Goal: Navigation & Orientation: Find specific page/section

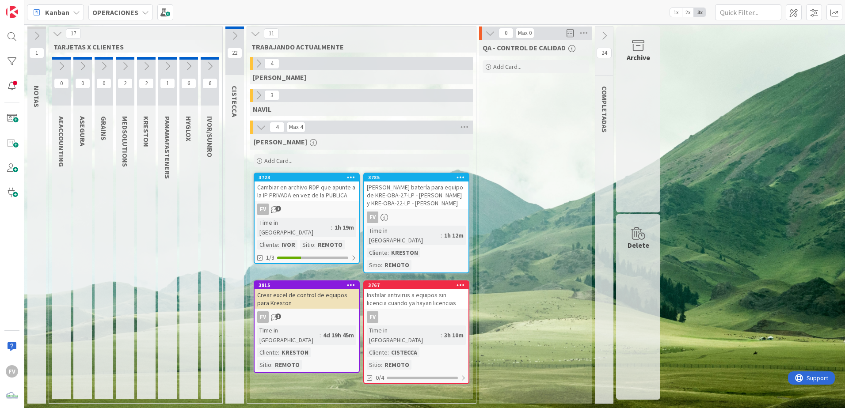
click at [407, 270] on div "Time in [GEOGRAPHIC_DATA]" at bounding box center [404, 335] width 74 height 19
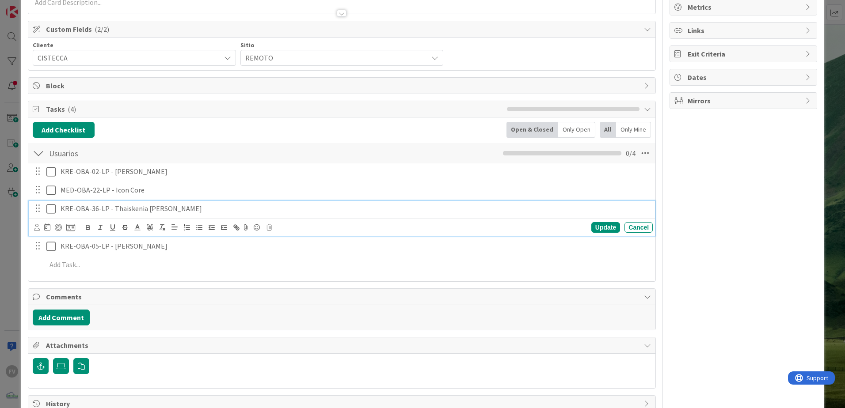
click at [96, 208] on p "KRE-OBA-36-LP - Thaiskenia [PERSON_NAME]" at bounding box center [355, 209] width 588 height 10
drag, startPoint x: 96, startPoint y: 211, endPoint x: 98, endPoint y: 230, distance: 19.0
click at [97, 211] on p "KRE-OBA-36-LP - Thaiskenia [PERSON_NAME]" at bounding box center [355, 209] width 588 height 10
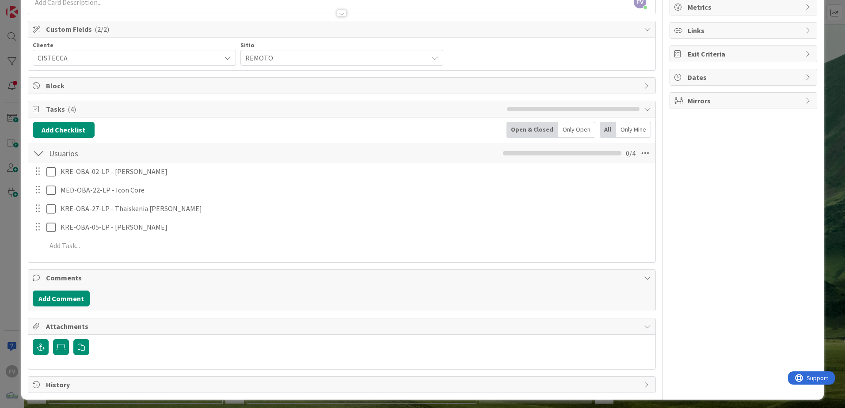
click at [8, 173] on div "ID 3767 OPERACIONES [PERSON_NAME] Title 67 / 128 Instalar antivirus a equipos s…" at bounding box center [422, 204] width 845 height 408
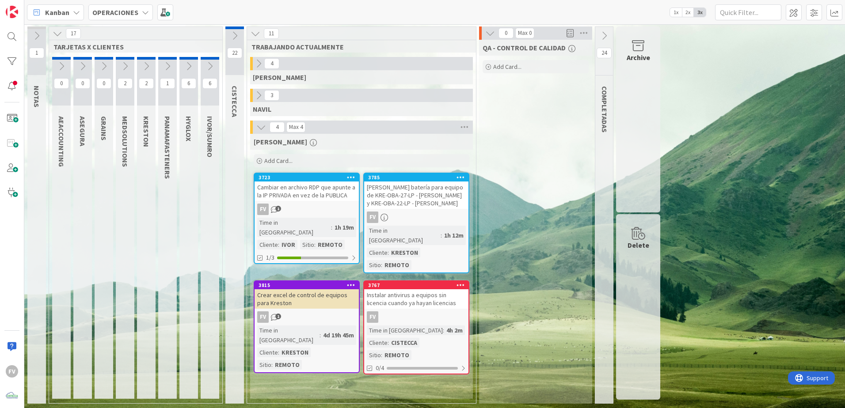
click at [444, 270] on div "4h 2m" at bounding box center [454, 331] width 21 height 10
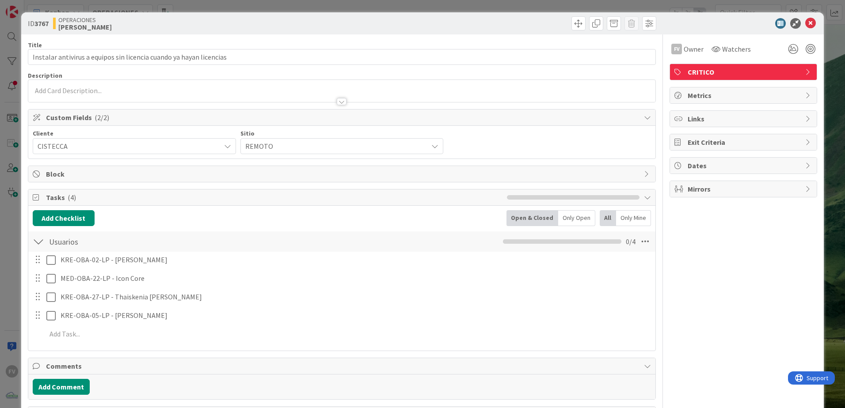
click at [600, 20] on icon at bounding box center [810, 23] width 11 height 11
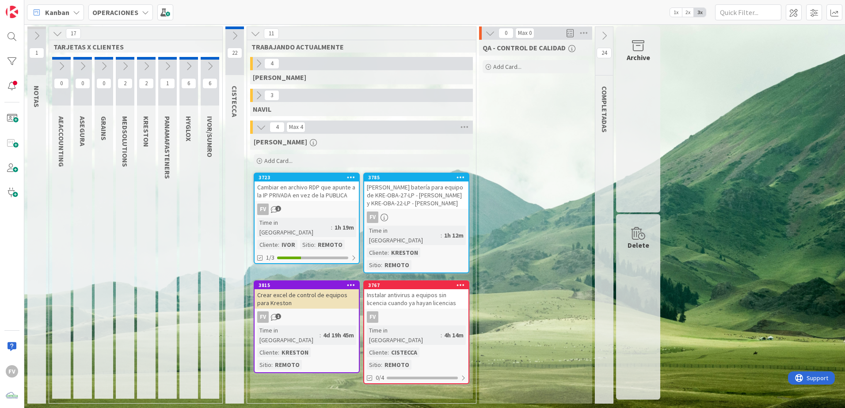
click at [418, 224] on div "3785 [PERSON_NAME] batería para equipo de KRE-OBA-27-LP - [PERSON_NAME] y KRE-O…" at bounding box center [416, 223] width 106 height 101
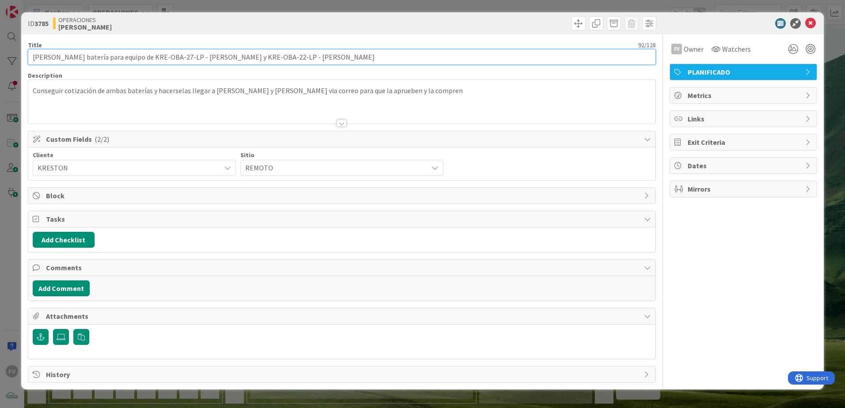
drag, startPoint x: 361, startPoint y: 57, endPoint x: 123, endPoint y: 63, distance: 237.8
click at [123, 63] on input "[PERSON_NAME] batería para equipo de KRE-OBA-27-LP - [PERSON_NAME] y KRE-OBA-22…" at bounding box center [342, 57] width 628 height 16
click at [123, 58] on input "[PERSON_NAME] batería para equipo de KRE-OBA-27-LP - [PERSON_NAME] y KRE-OBA-22…" at bounding box center [342, 57] width 628 height 16
click at [112, 56] on input "[PERSON_NAME] batería para equipo de KRE-OBA-27-LP - [PERSON_NAME] y KRE-OBA-22…" at bounding box center [342, 57] width 628 height 16
type input "[PERSON_NAME] batería para equipos en [PERSON_NAME] de KRE-OBA-27-LP - [PERSON_…"
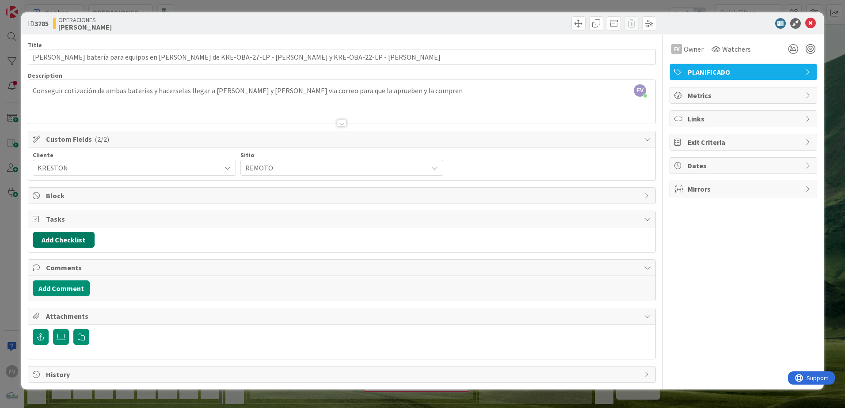
click at [73, 245] on button "Add Checklist" at bounding box center [64, 240] width 62 height 16
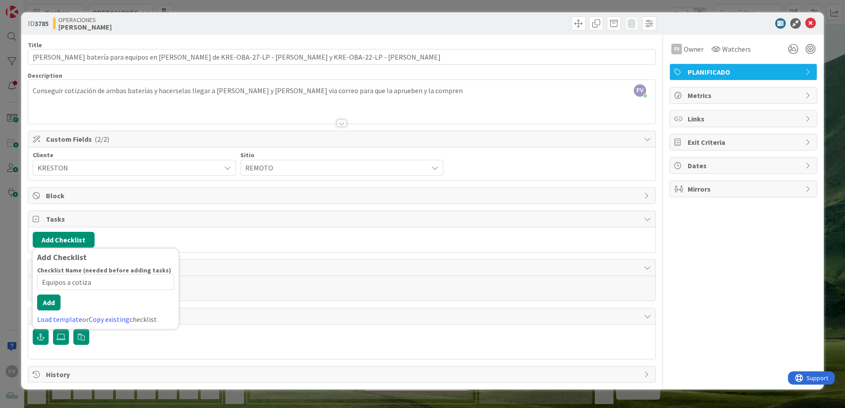
type input "Equipos a cotizar"
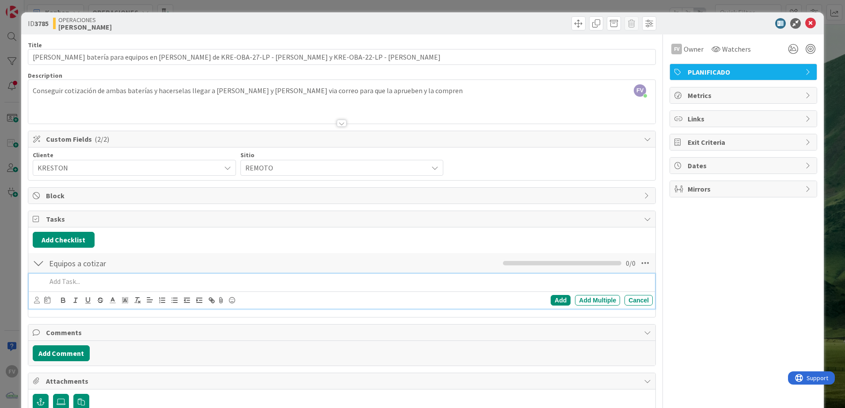
click at [106, 270] on div at bounding box center [348, 281] width 610 height 15
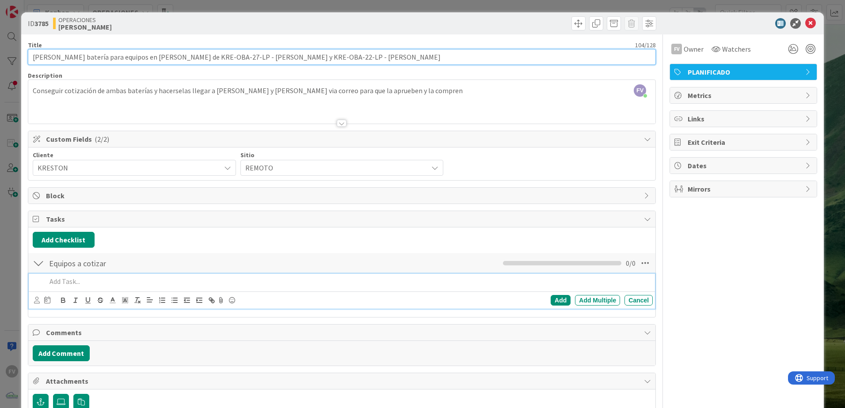
drag, startPoint x: 258, startPoint y: 55, endPoint x: 352, endPoint y: 61, distance: 94.3
click at [352, 61] on input "[PERSON_NAME] batería para equipos en [PERSON_NAME] de KRE-OBA-27-LP - [PERSON_…" at bounding box center [342, 57] width 628 height 16
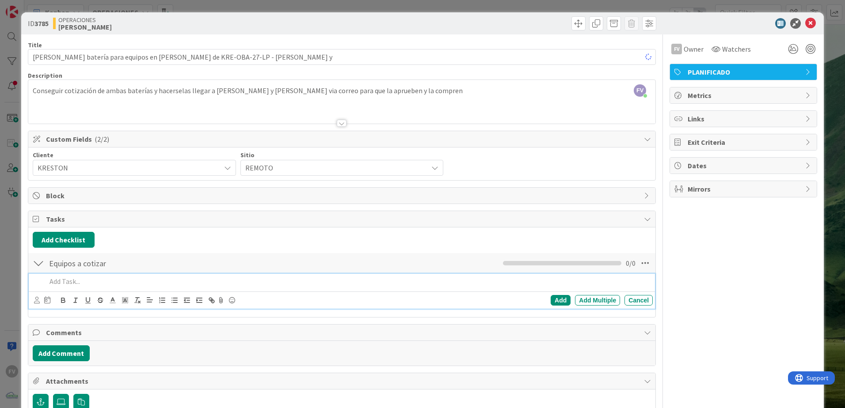
click at [95, 270] on p at bounding box center [347, 282] width 603 height 10
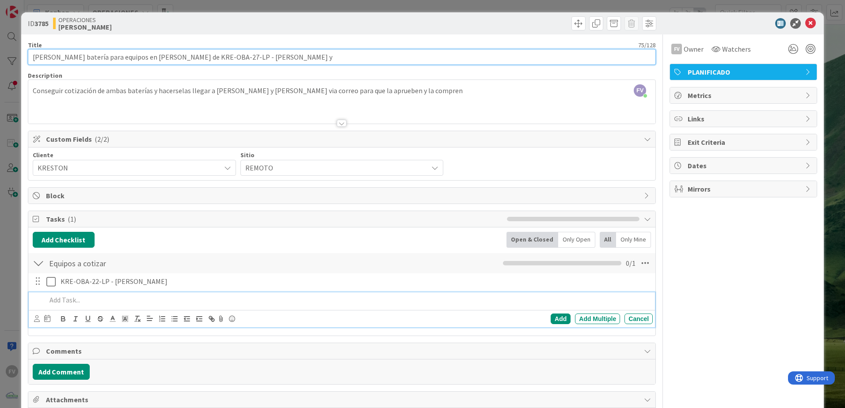
drag, startPoint x: 252, startPoint y: 58, endPoint x: 210, endPoint y: 58, distance: 41.5
click at [210, 58] on input "[PERSON_NAME] batería para equipos en [PERSON_NAME] de KRE-OBA-27-LP - [PERSON_…" at bounding box center [342, 57] width 628 height 16
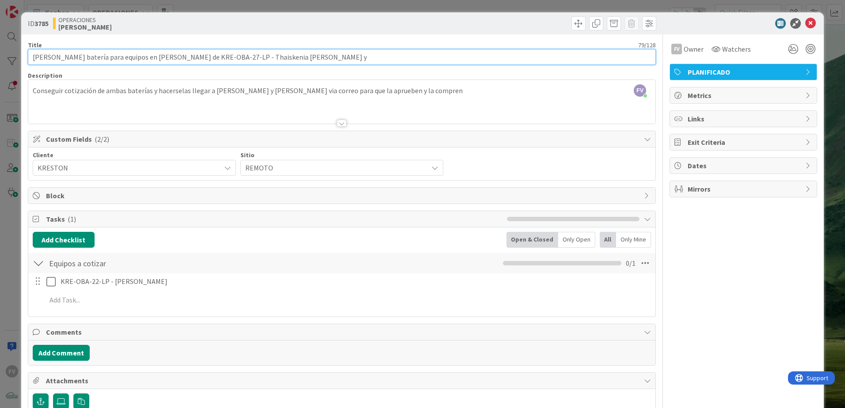
drag, startPoint x: 265, startPoint y: 59, endPoint x: 160, endPoint y: 61, distance: 104.3
click at [160, 61] on input "[PERSON_NAME] batería para equipos en [PERSON_NAME] de KRE-OBA-27-LP - Thaisken…" at bounding box center [342, 57] width 628 height 16
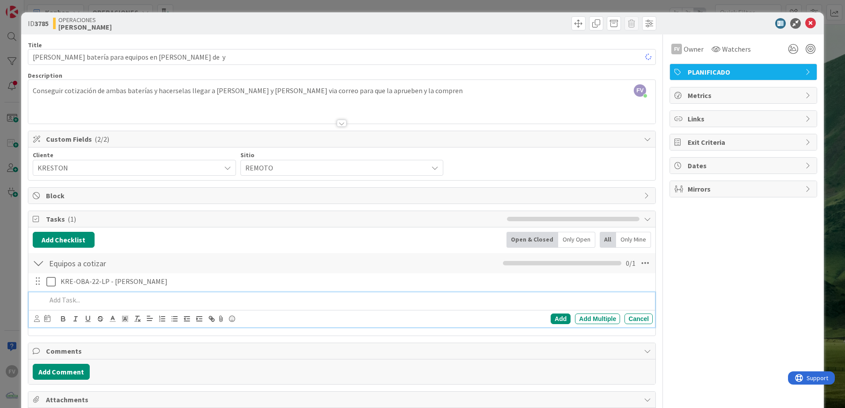
click at [100, 270] on p at bounding box center [347, 300] width 603 height 10
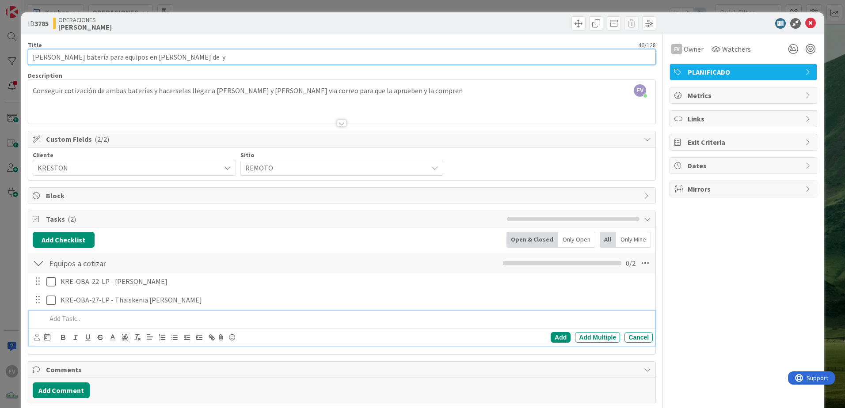
drag, startPoint x: 218, startPoint y: 53, endPoint x: 151, endPoint y: 60, distance: 68.0
click at [151, 60] on input "[PERSON_NAME] batería para equipos en [PERSON_NAME] de y" at bounding box center [342, 57] width 628 height 16
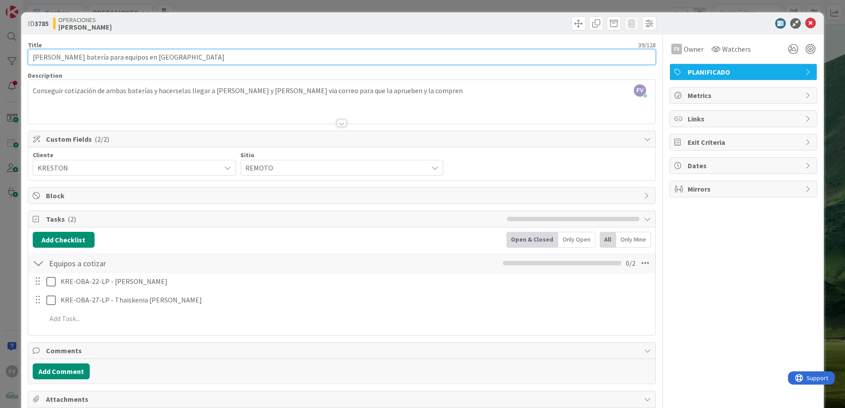
type input "[PERSON_NAME] batería para equipos en [GEOGRAPHIC_DATA]"
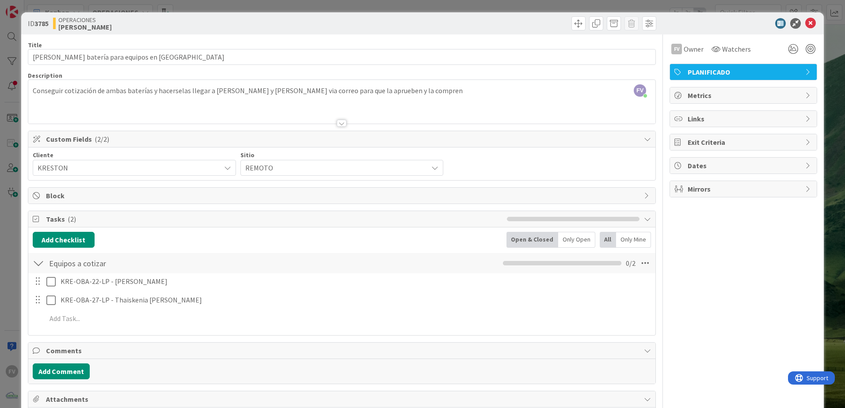
drag, startPoint x: 252, startPoint y: 33, endPoint x: 249, endPoint y: 38, distance: 5.2
click at [252, 34] on div "ID 3785 OPERACIONES [PERSON_NAME]" at bounding box center [422, 23] width 802 height 22
click at [600, 82] on div "ID 3785 OPERACIONES [PERSON_NAME] Title 39 / 128 [PERSON_NAME] batería para equ…" at bounding box center [422, 204] width 845 height 408
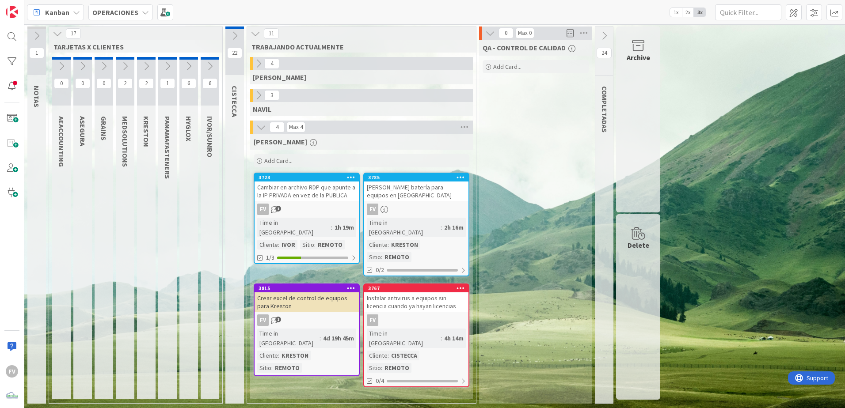
drag, startPoint x: 569, startPoint y: 318, endPoint x: 576, endPoint y: 319, distance: 7.7
click at [569, 270] on div "QA - CONTROL DE CALIDAD Add Card..." at bounding box center [535, 222] width 113 height 364
click at [406, 270] on div "3767 Instalar antivirus a equipos sin licencia cuando ya hayan licencias FV Tim…" at bounding box center [416, 336] width 106 height 104
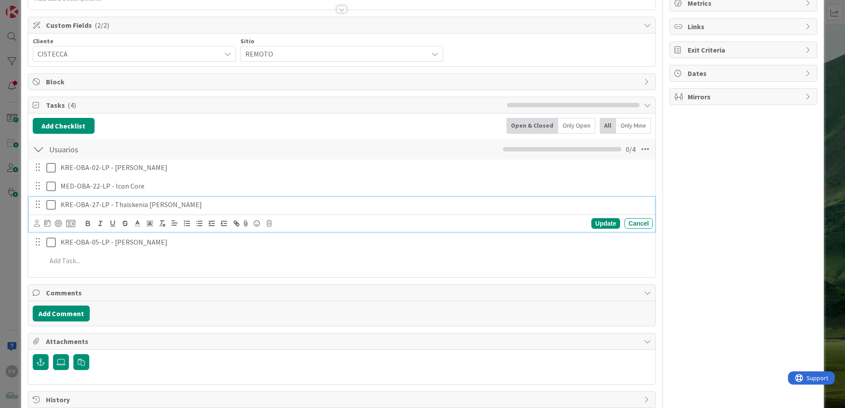
click at [49, 206] on icon at bounding box center [50, 205] width 9 height 11
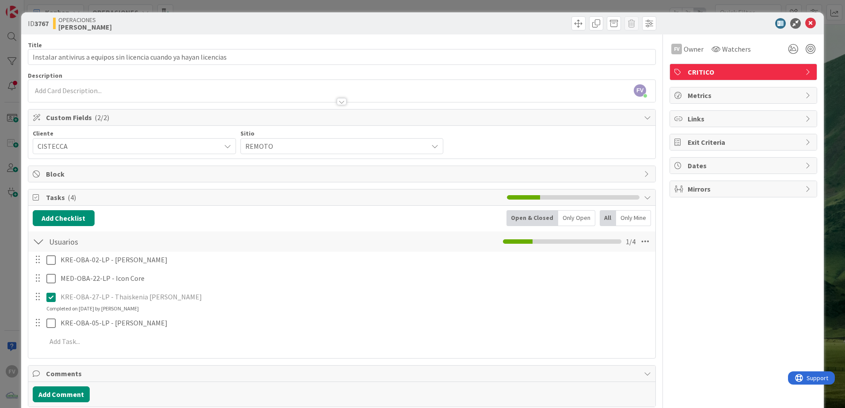
click at [600, 231] on div "FV Owner Watchers CRITICO Metrics Links Exit Criteria Dates Mirrors" at bounding box center [743, 261] width 148 height 455
click at [600, 27] on div at bounding box center [738, 23] width 156 height 11
click at [600, 270] on div "FV Owner Watchers CRITICO Metrics Links Exit Criteria Dates Mirrors" at bounding box center [743, 261] width 148 height 455
click at [227, 222] on div "Add Checklist Open & Closed Only Open All Only Mine" at bounding box center [342, 218] width 618 height 16
click at [11, 241] on div "ID 3767 OPERACIONES [PERSON_NAME] Title 67 / 128 Instalar antivirus a equipos s…" at bounding box center [422, 204] width 845 height 408
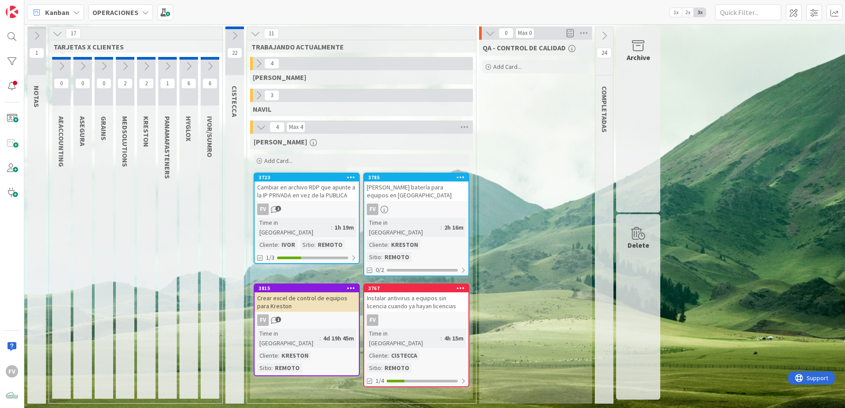
click at [497, 270] on div "QA - CONTROL DE CALIDAD Add Card..." at bounding box center [535, 222] width 113 height 364
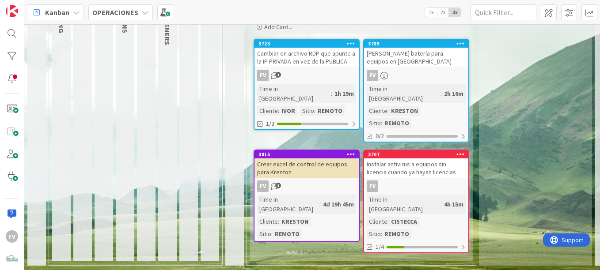
scroll to position [140, 0]
click at [450, 150] on div "3767 Instalar antivirus a equipos sin licencia cuando ya hayan licencias FV Tim…" at bounding box center [416, 202] width 106 height 104
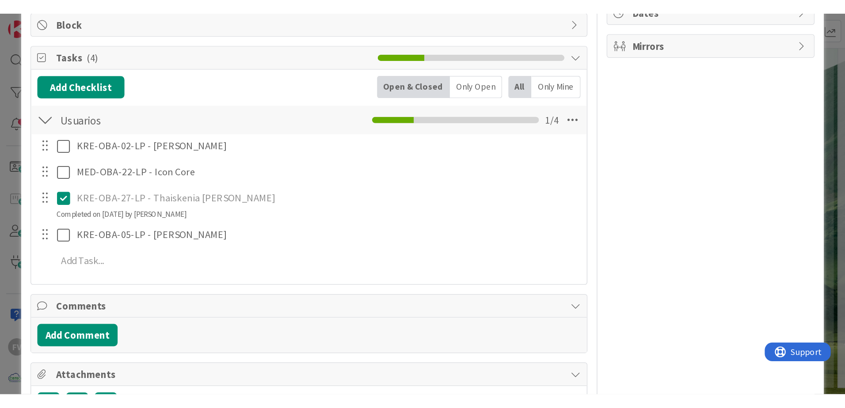
scroll to position [177, 0]
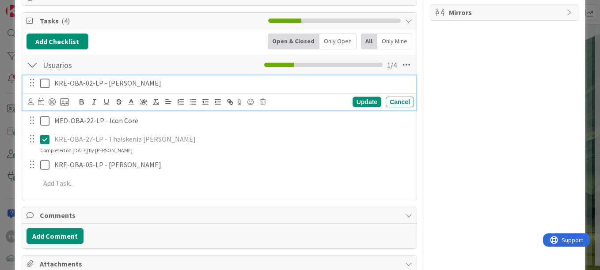
click at [44, 86] on icon at bounding box center [44, 83] width 9 height 11
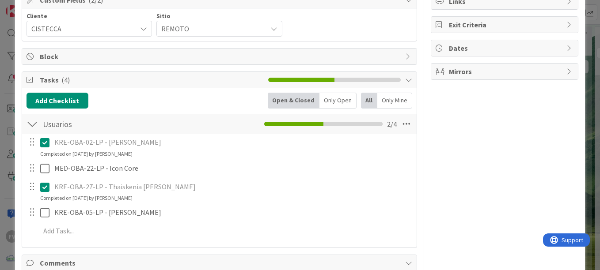
scroll to position [133, 0]
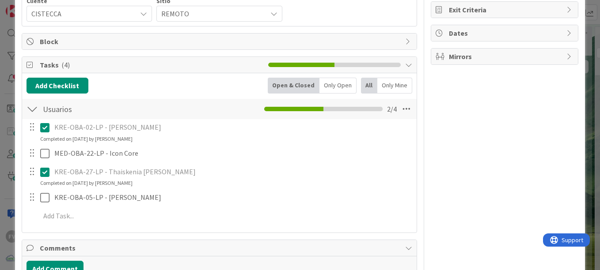
click at [9, 103] on div "ID 3767 OPERACIONES [PERSON_NAME] Title 67 / 128 Instalar antivirus a equipos s…" at bounding box center [300, 135] width 600 height 270
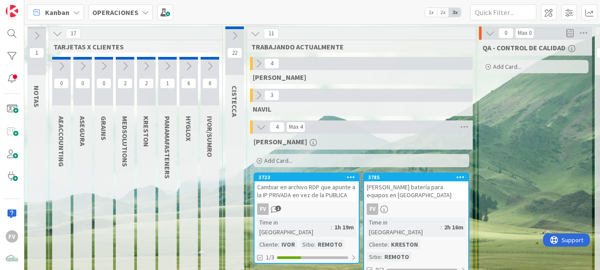
click at [59, 34] on icon at bounding box center [58, 34] width 10 height 10
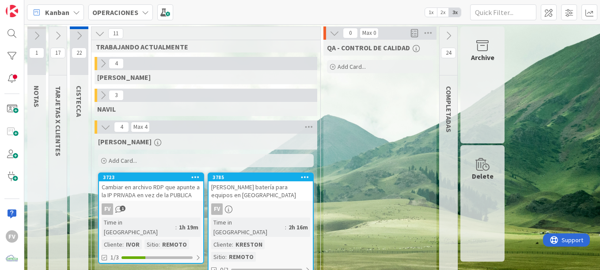
click at [404, 108] on div "QA - CONTROL DE CALIDAD Add Card..." at bounding box center [379, 220] width 113 height 360
click at [331, 30] on icon at bounding box center [335, 33] width 10 height 10
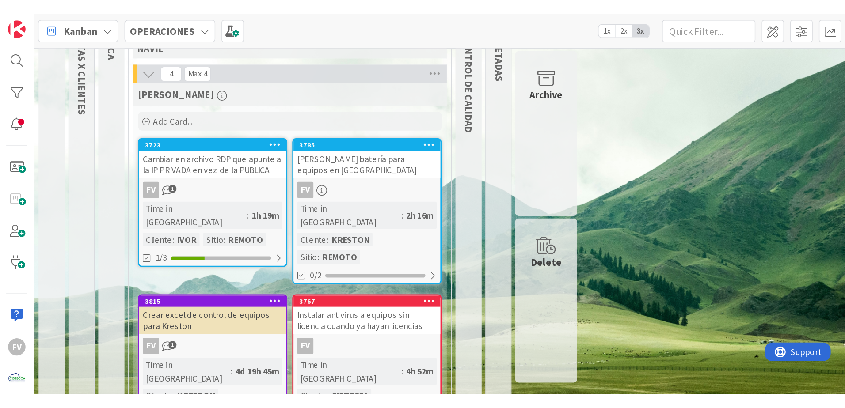
scroll to position [89, 0]
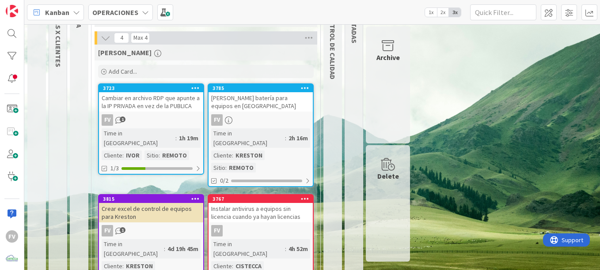
click at [475, 192] on div "1 NOTAS 17 TARJETAS X CLIENTES 22 CISTECCA 11 TRABAJANDO ACTUALMENTE 4 [PERSON_…" at bounding box center [312, 125] width 572 height 377
click at [443, 149] on div "1 NOTAS 17 TARJETAS X CLIENTES 22 CISTECCA 11 TRABAJANDO ACTUALMENTE 4 [PERSON_…" at bounding box center [312, 125] width 572 height 377
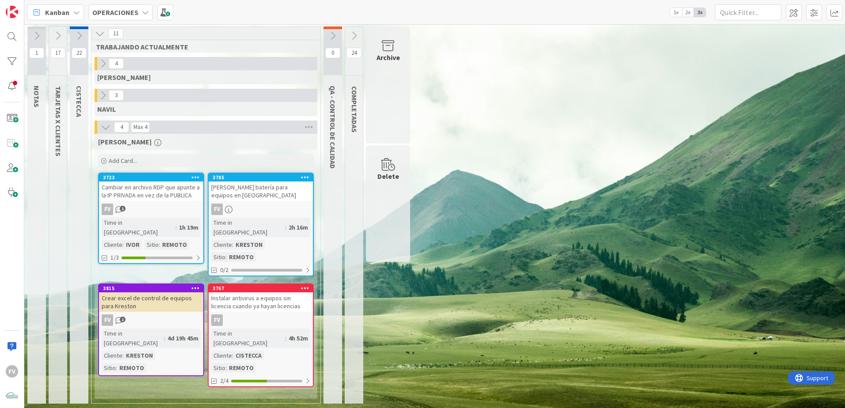
scroll to position [0, 0]
click at [56, 35] on icon at bounding box center [58, 36] width 10 height 10
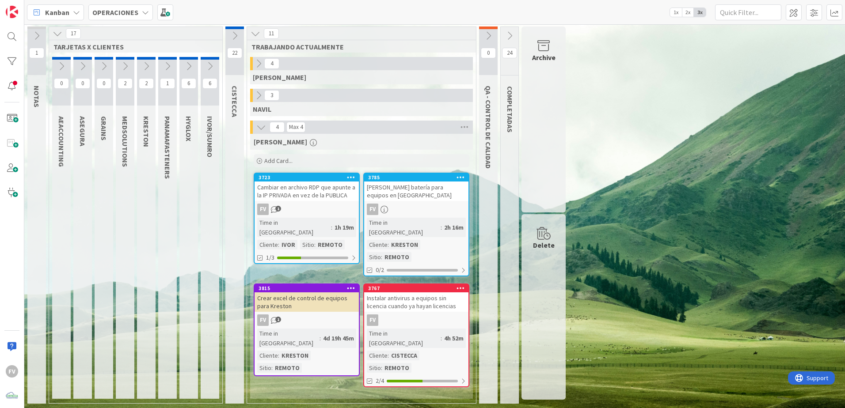
click at [144, 70] on icon at bounding box center [146, 66] width 10 height 10
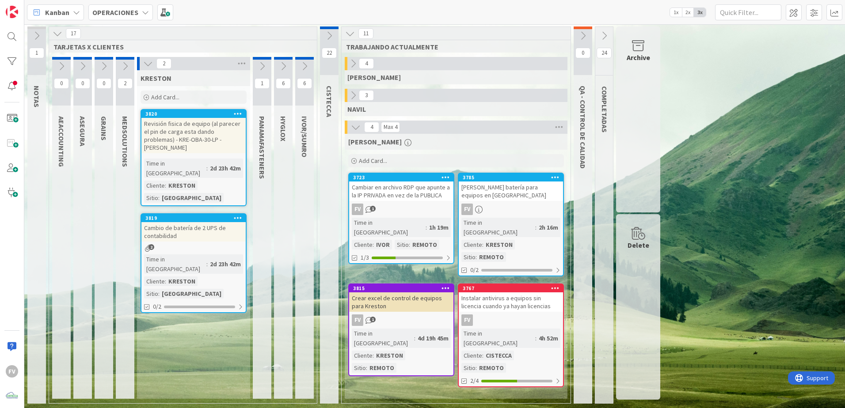
click at [389, 270] on div "[PERSON_NAME] Add Card... 3785 [PERSON_NAME] batería para equipos en [PERSON_NA…" at bounding box center [456, 266] width 223 height 265
click at [181, 133] on div "Revisión fisica de equipo (al parecer el pin de carga esta dando problemas) - K…" at bounding box center [193, 135] width 104 height 35
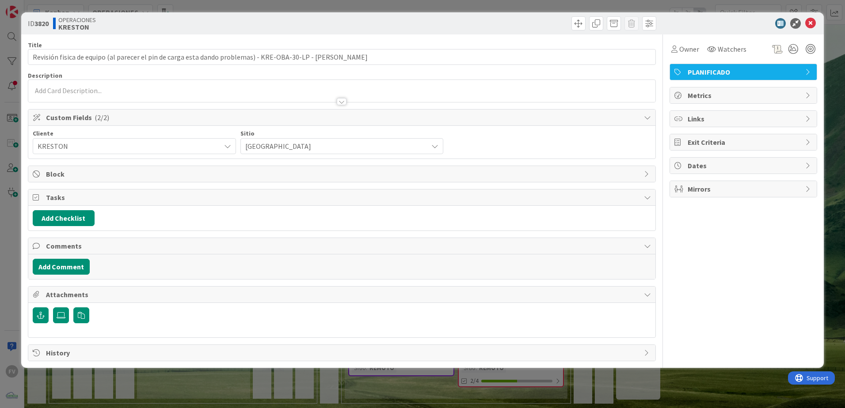
click at [162, 4] on div "ID 3820 OPERACIONES [PERSON_NAME] Title 107 / 128 Revisión fisica de equipo (al…" at bounding box center [422, 204] width 845 height 408
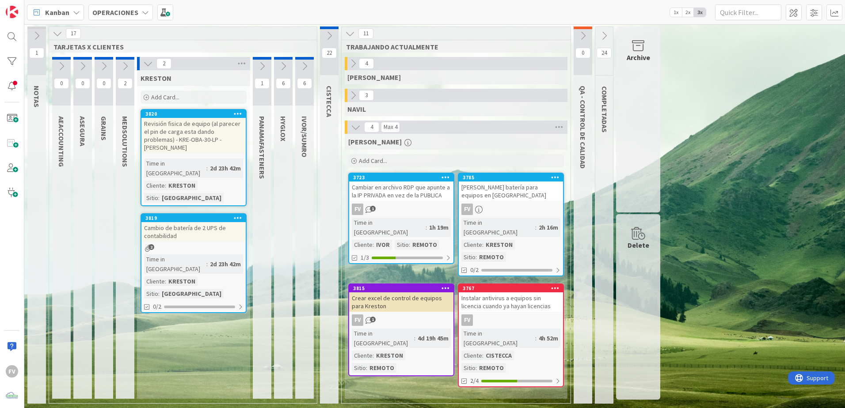
click at [253, 270] on div "1 PANAMAFASTENERS" at bounding box center [262, 228] width 19 height 342
click at [600, 270] on div "1 NOTAS 17 TARJETAS X CLIENTES 0 AEACCOUNTING 0 ASEGURA 0 GRAINS 2 MEDSOLUTIONS…" at bounding box center [434, 218] width 817 height 382
click at [281, 270] on div "6 HYGLOX" at bounding box center [283, 228] width 19 height 342
click at [145, 66] on icon at bounding box center [148, 64] width 10 height 10
